Goal: Information Seeking & Learning: Learn about a topic

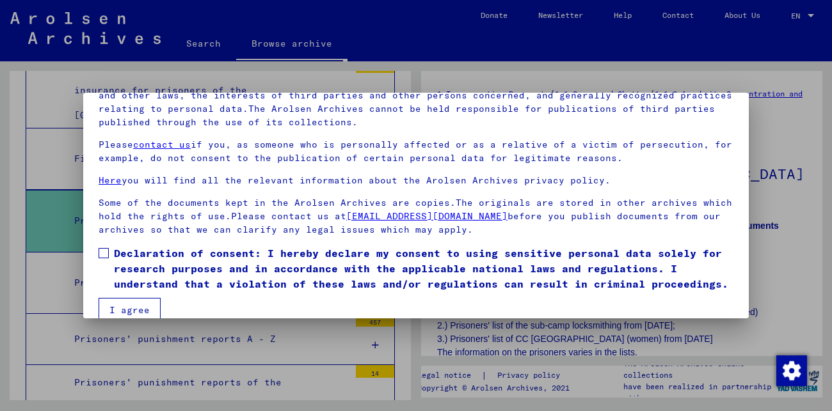
scroll to position [104, 0]
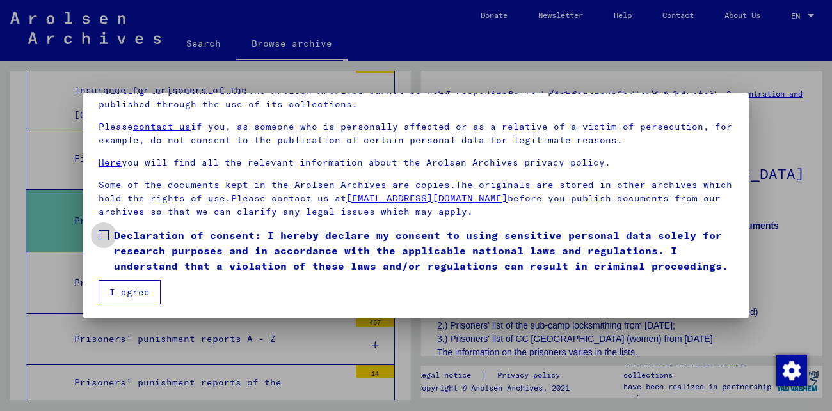
click at [106, 235] on span at bounding box center [104, 235] width 10 height 10
click at [131, 285] on button "I agree" at bounding box center [130, 292] width 62 height 24
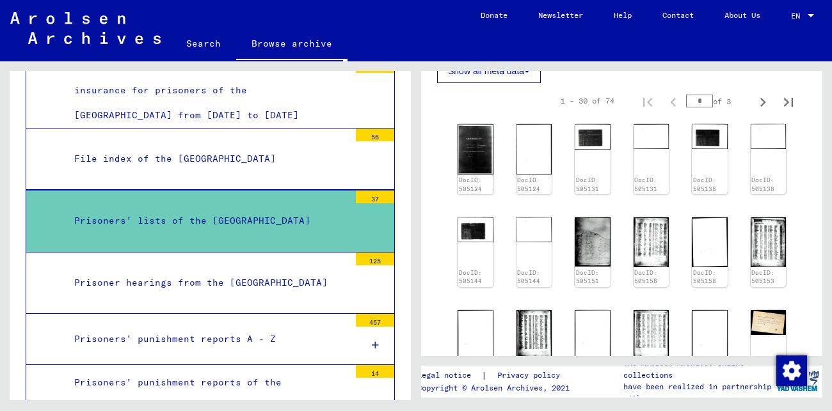
scroll to position [521, 0]
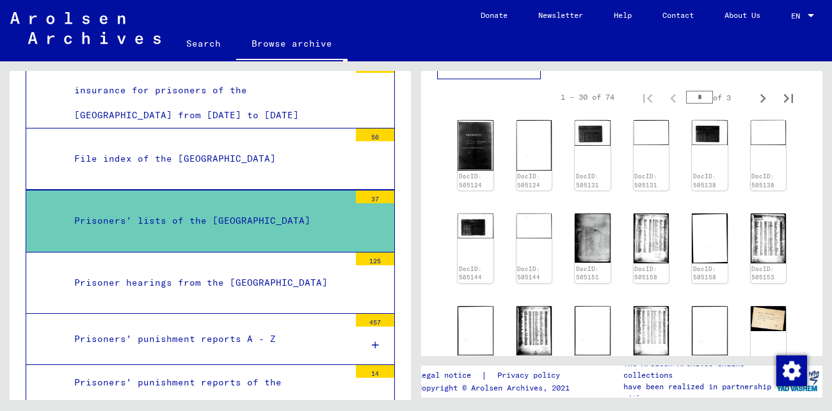
click at [356, 230] on div at bounding box center [375, 227] width 38 height 48
click at [477, 171] on img at bounding box center [475, 144] width 37 height 53
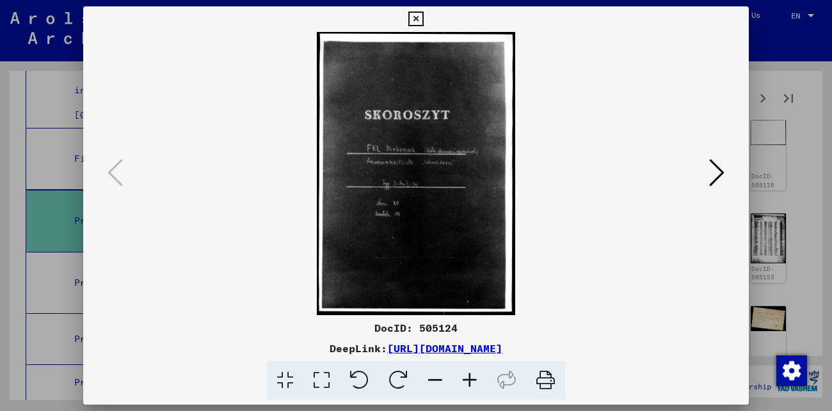
click at [711, 169] on icon at bounding box center [716, 172] width 15 height 31
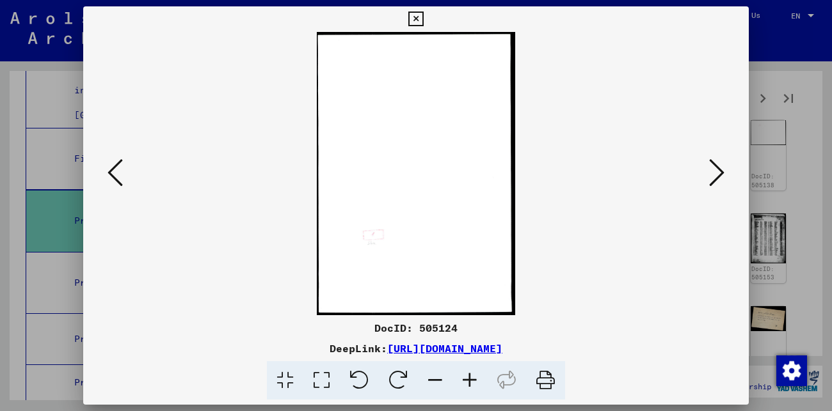
click at [711, 169] on icon at bounding box center [716, 172] width 15 height 31
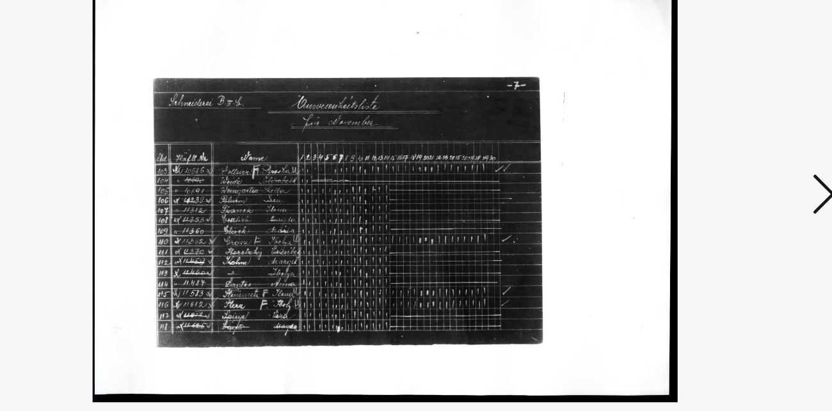
click at [718, 171] on icon at bounding box center [716, 172] width 15 height 31
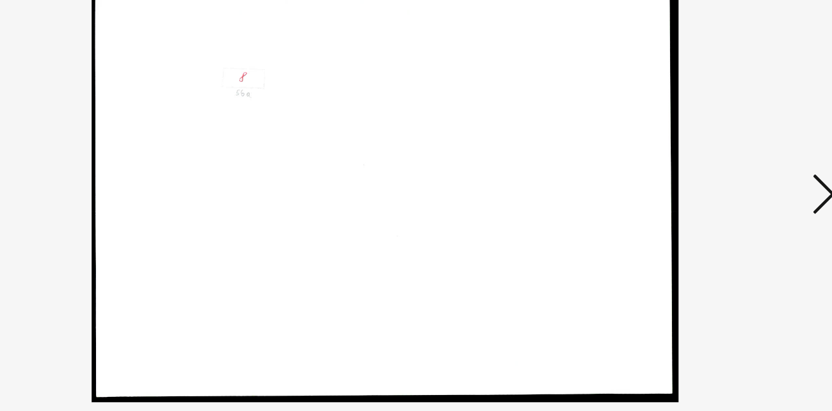
click at [321, 90] on img at bounding box center [416, 173] width 578 height 283
click at [715, 173] on icon at bounding box center [716, 172] width 15 height 31
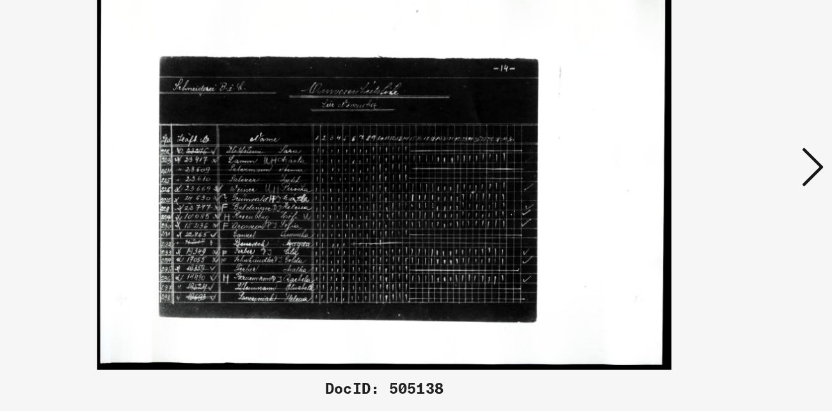
click at [720, 172] on icon at bounding box center [716, 172] width 15 height 31
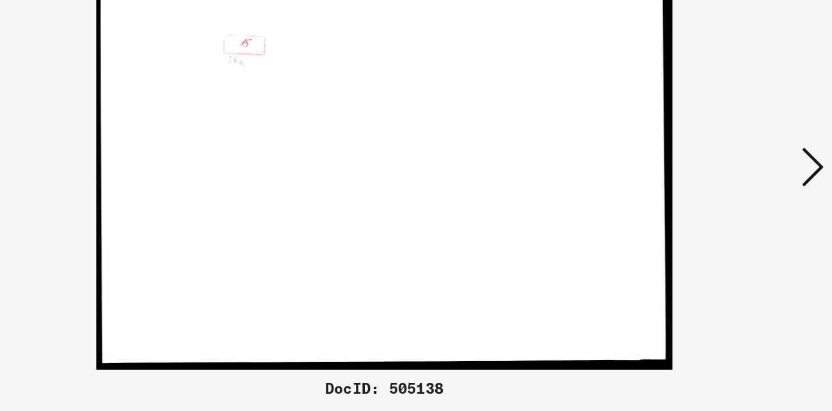
click at [718, 170] on icon at bounding box center [716, 172] width 15 height 31
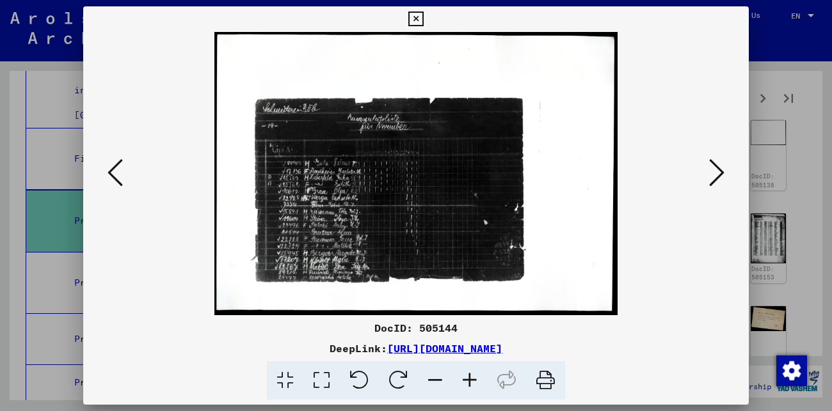
click at [418, 17] on icon at bounding box center [415, 19] width 15 height 15
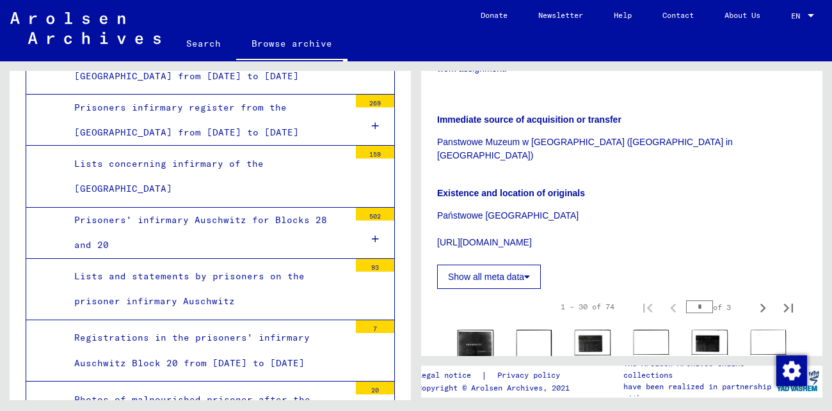
scroll to position [2531, 0]
